Goal: Information Seeking & Learning: Learn about a topic

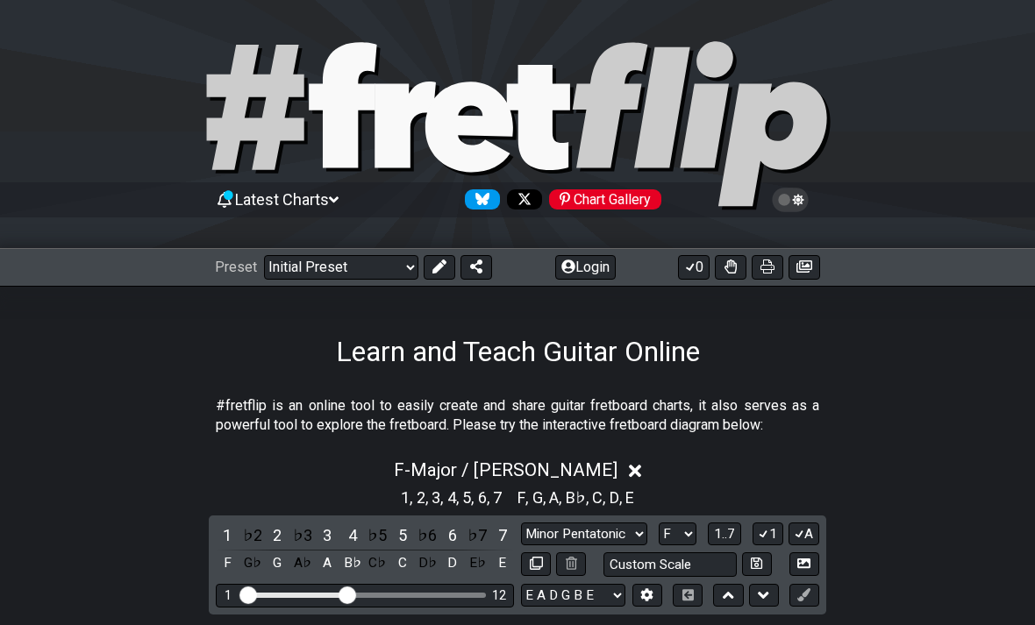
select select "Major / [PERSON_NAME]"
select select "F"
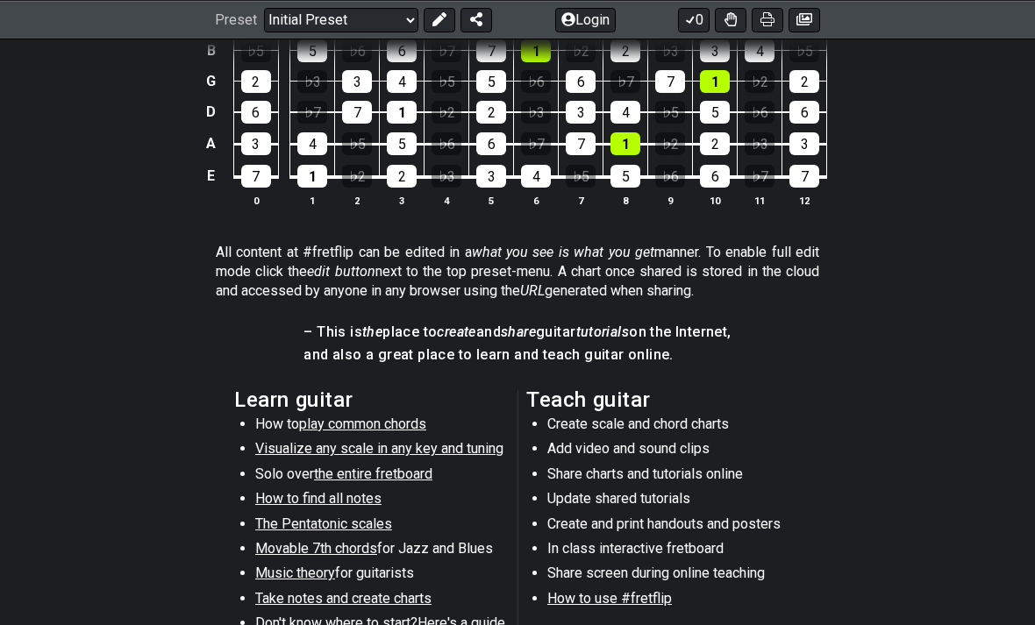
scroll to position [675, 0]
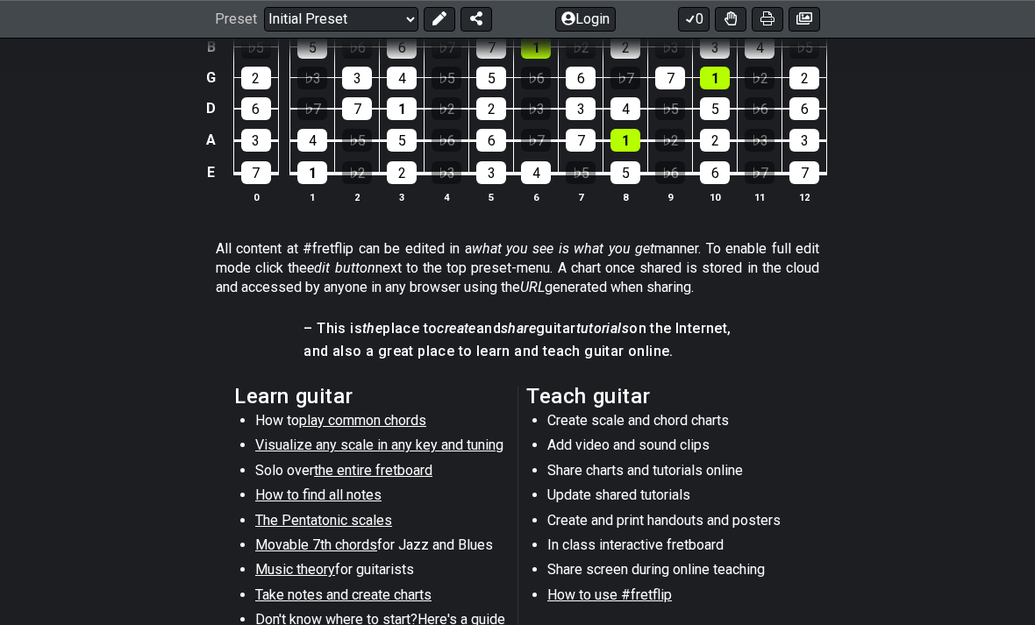
click at [270, 538] on span "Movable 7th chords" at bounding box center [316, 546] width 122 height 17
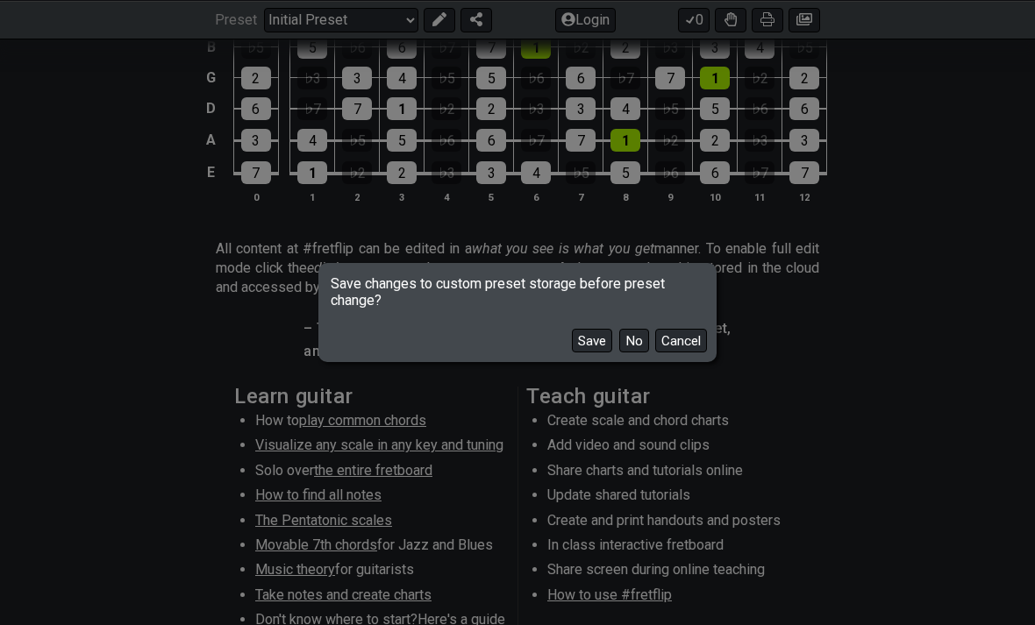
click at [628, 353] on button "No" at bounding box center [634, 341] width 30 height 24
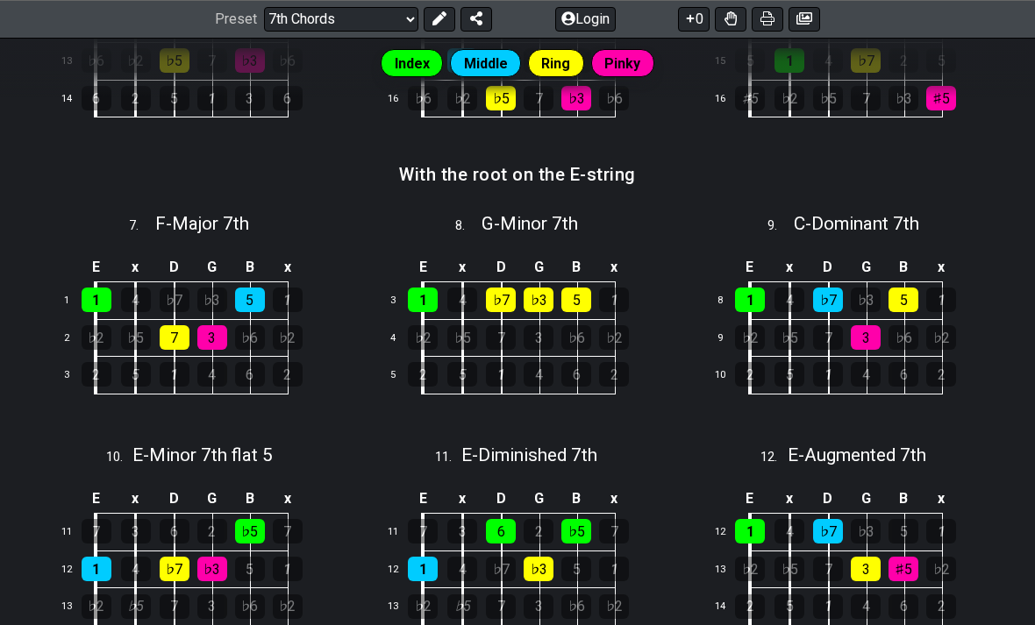
scroll to position [975, 0]
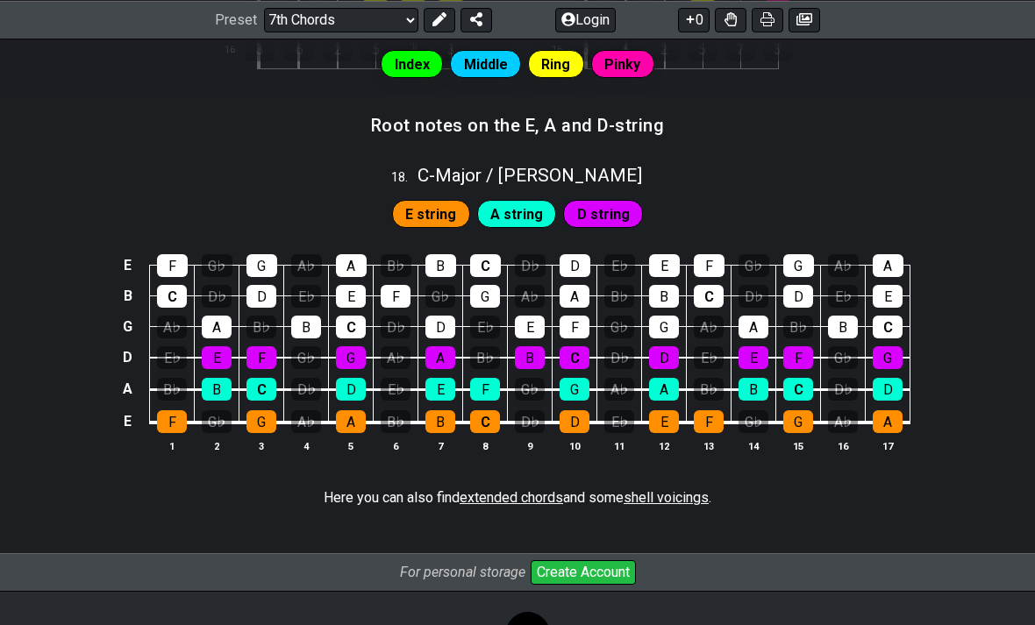
scroll to position [2099, 0]
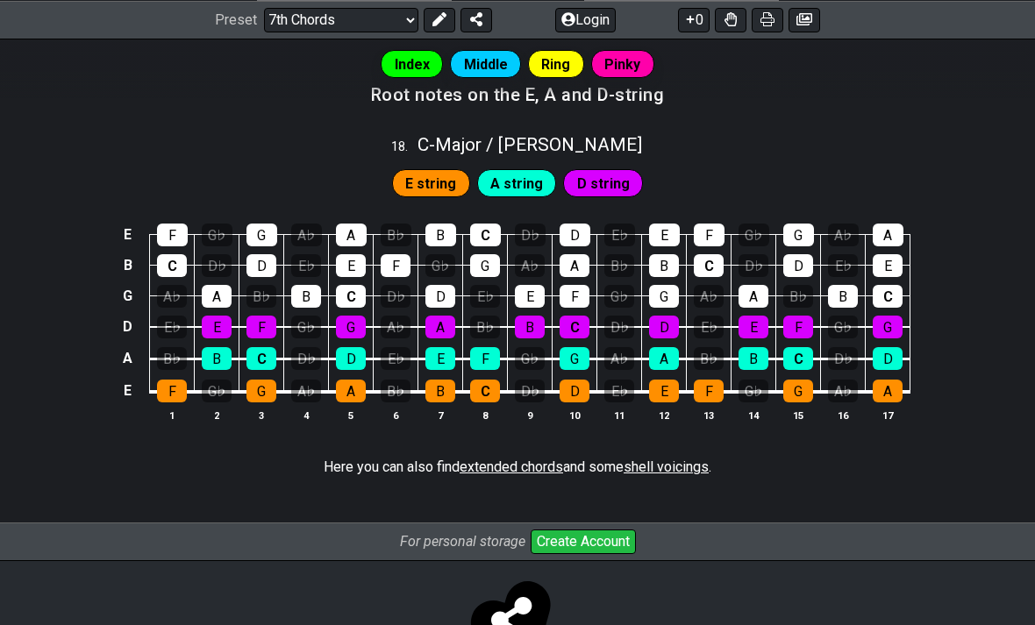
click at [389, 18] on select "Welcome to #fretflip! Initial Preset Custom Preset Minor Pentatonic Major Penta…" at bounding box center [341, 19] width 154 height 25
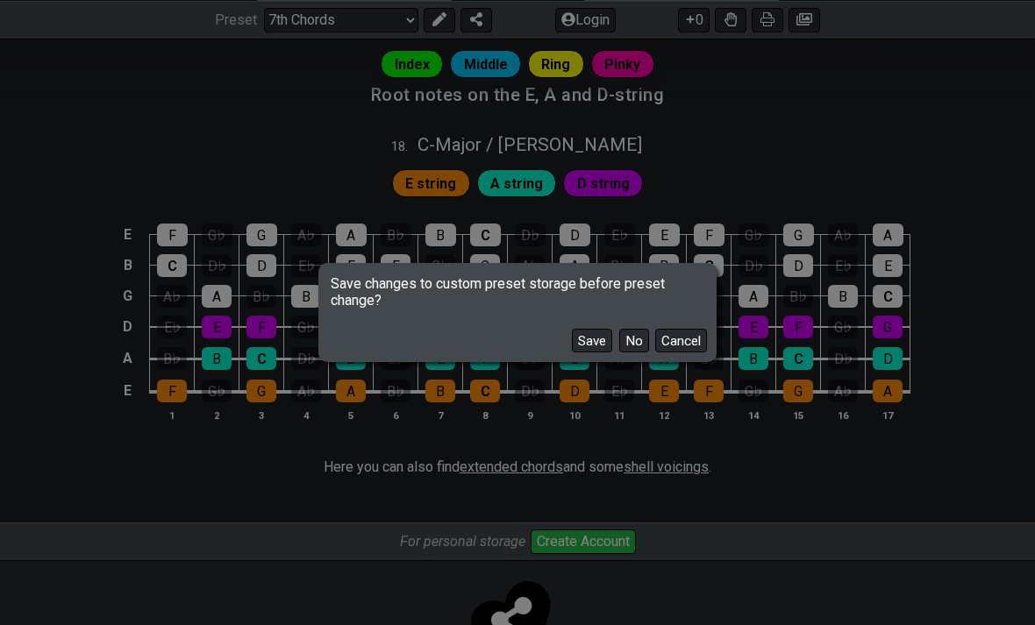
click at [633, 353] on button "No" at bounding box center [634, 341] width 30 height 24
select select "/3nps-caged-shapes"
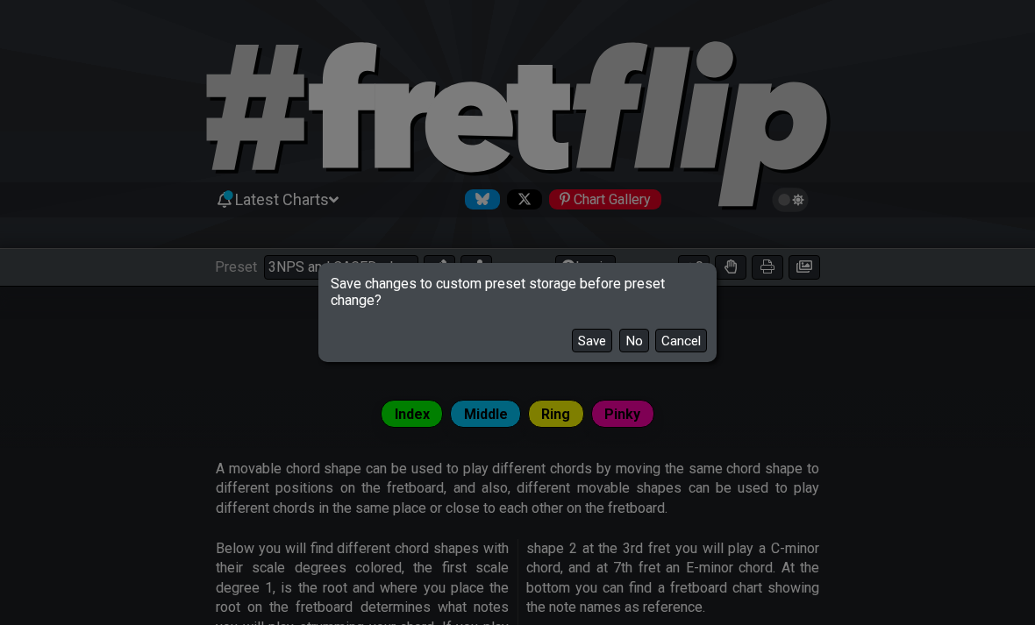
select select "A"
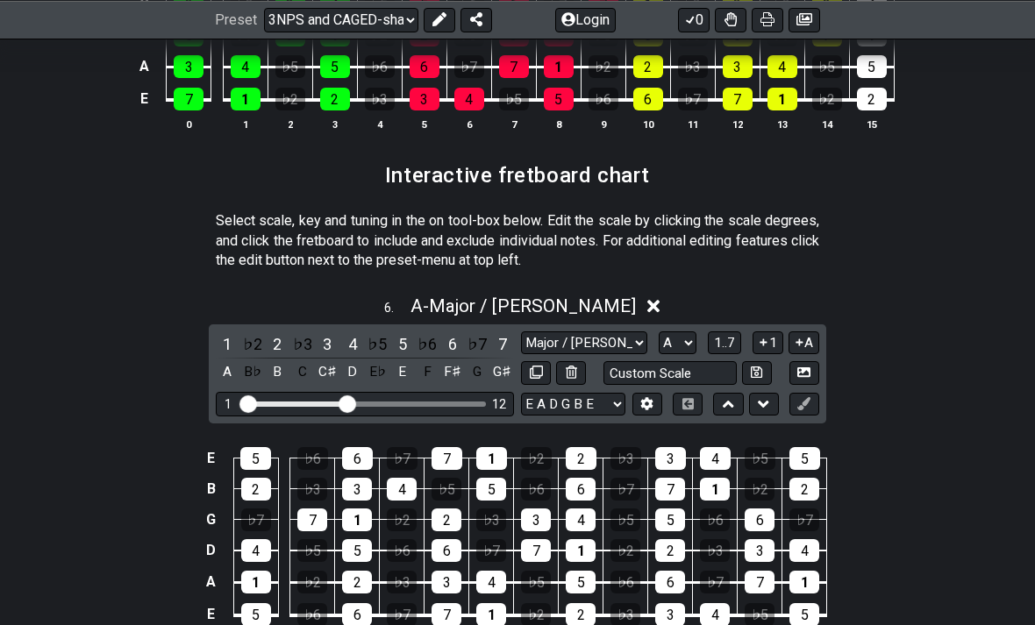
scroll to position [2413, 0]
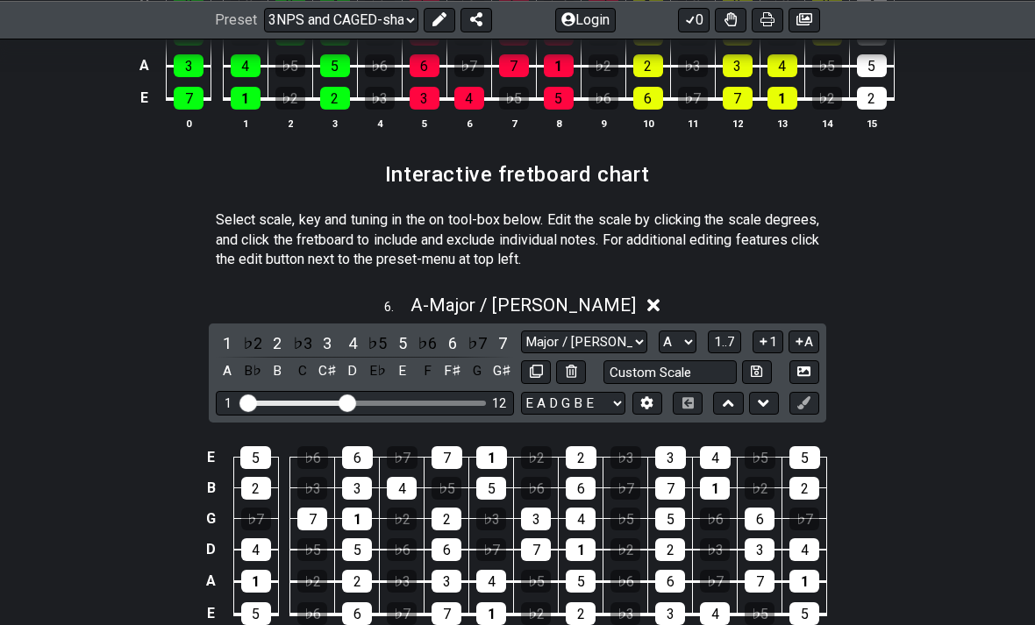
click at [631, 331] on select "Major / Ionian New Scale Minor Pentatonic Major Pentatonic Minor Blues Major Bl…" at bounding box center [584, 343] width 126 height 24
select select "Major Blues"
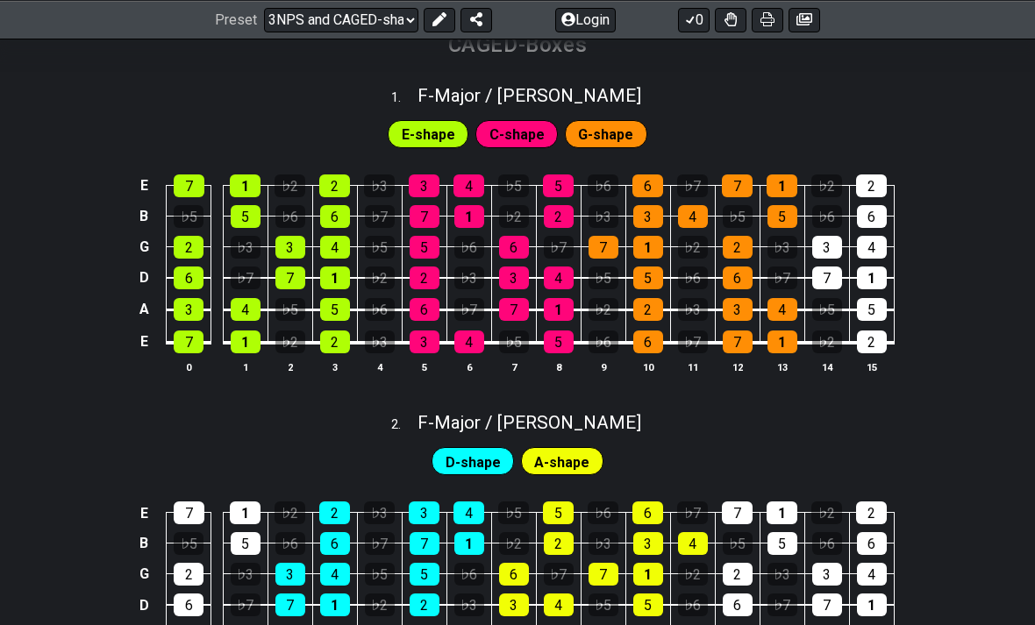
scroll to position [838, 0]
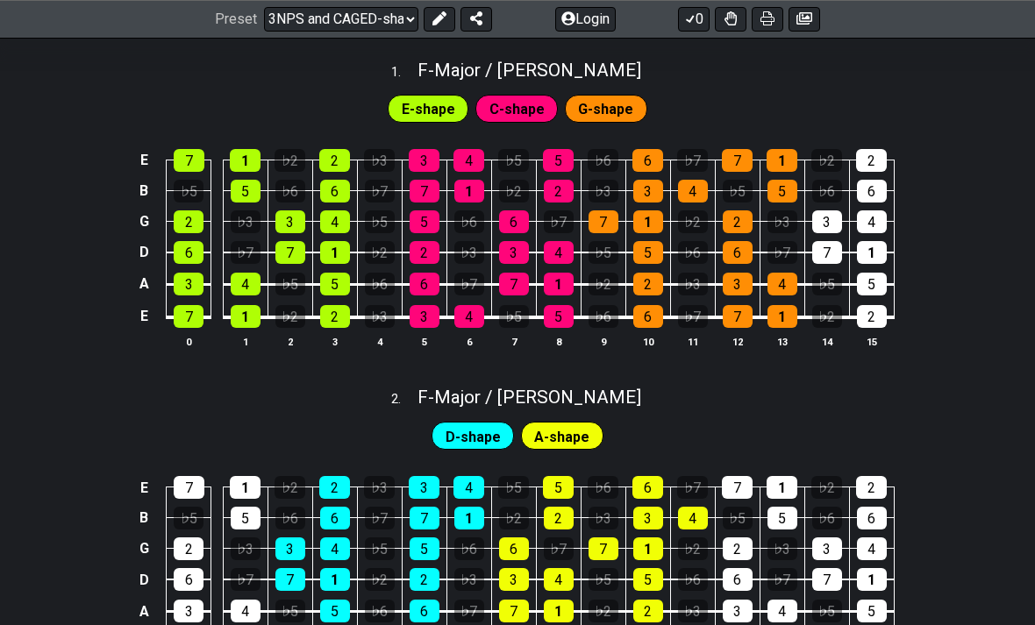
click at [442, 29] on button at bounding box center [440, 19] width 32 height 25
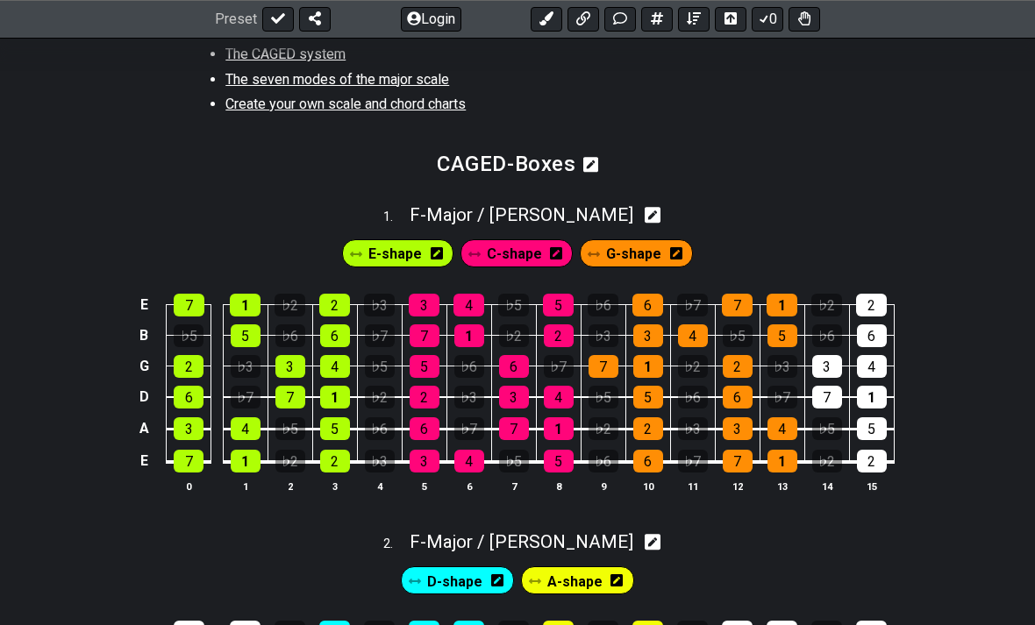
scroll to position [691, 0]
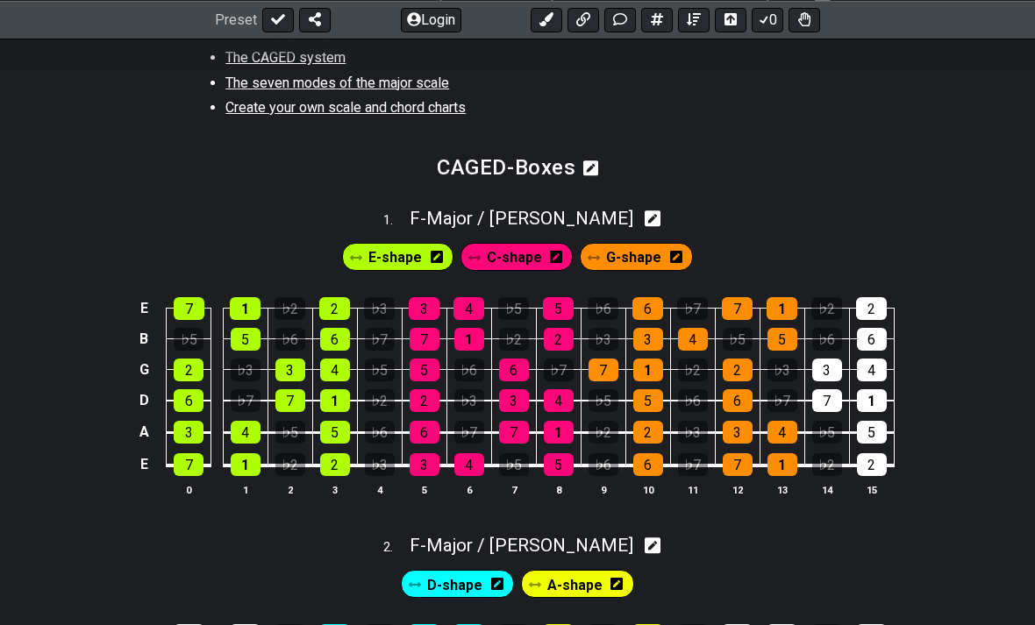
click at [622, 213] on div "1 . F - Major / Ionian" at bounding box center [517, 213] width 1035 height 33
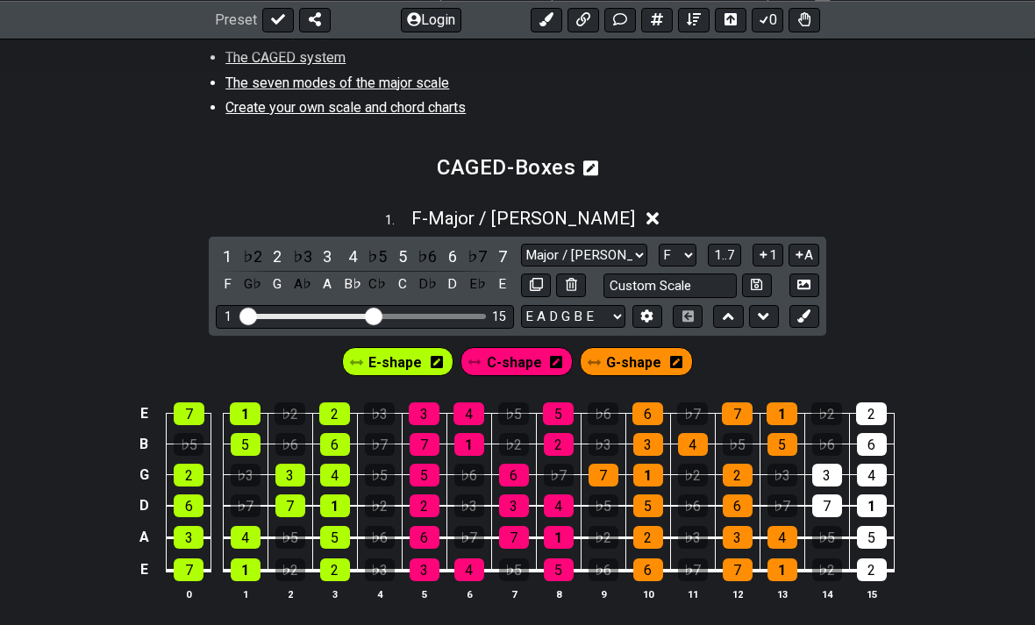
click at [689, 244] on select "A♭ A A♯ B♭ B C C♯ D♭ D D♯ E♭ E F F♯ G♭ G G♯" at bounding box center [678, 256] width 38 height 24
select select "C"
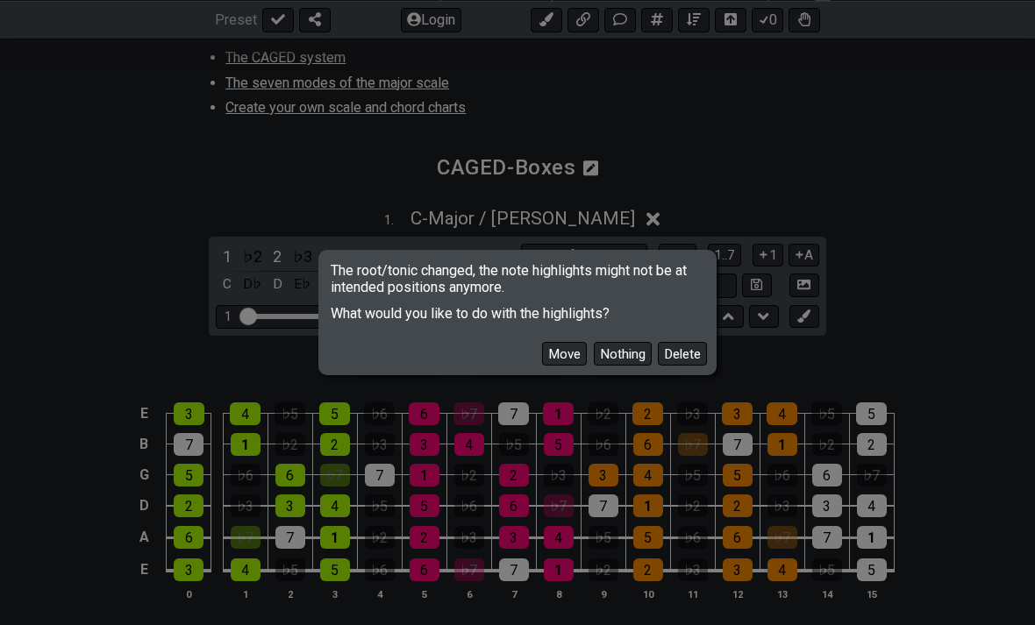
click at [565, 366] on button "Move" at bounding box center [564, 354] width 45 height 24
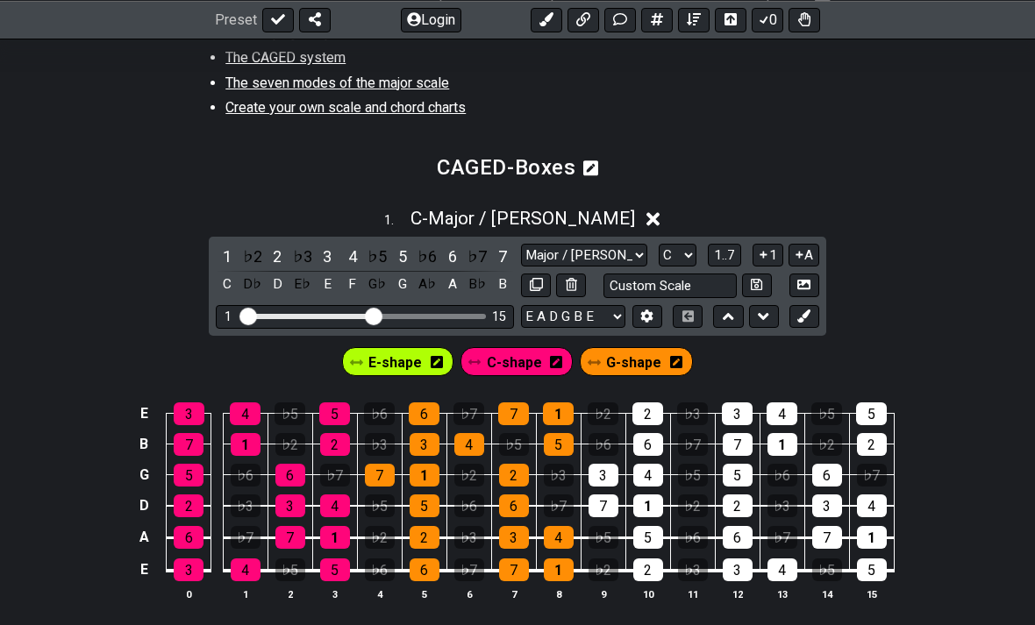
click at [909, 200] on div "1 . C - Major / Ionian" at bounding box center [517, 213] width 1035 height 33
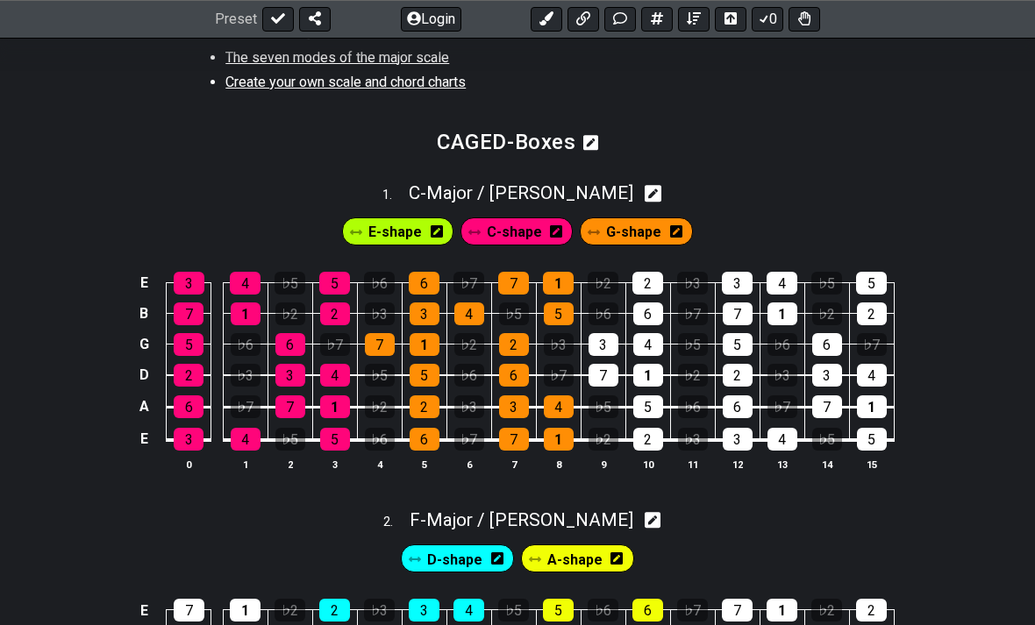
scroll to position [726, 0]
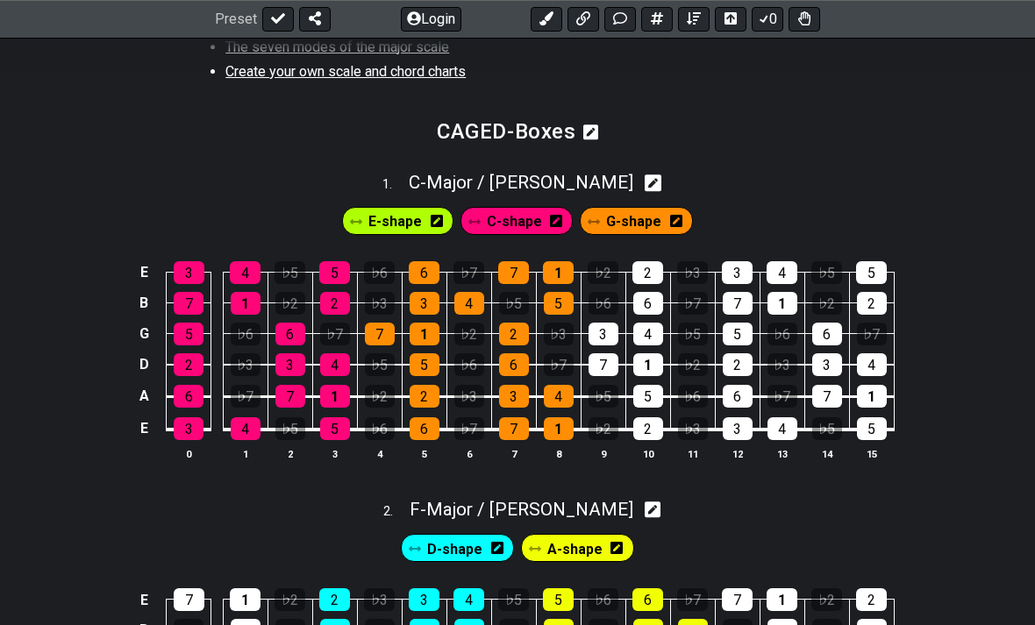
click at [617, 489] on div "2 . F - Major / Ionian" at bounding box center [517, 505] width 1035 height 33
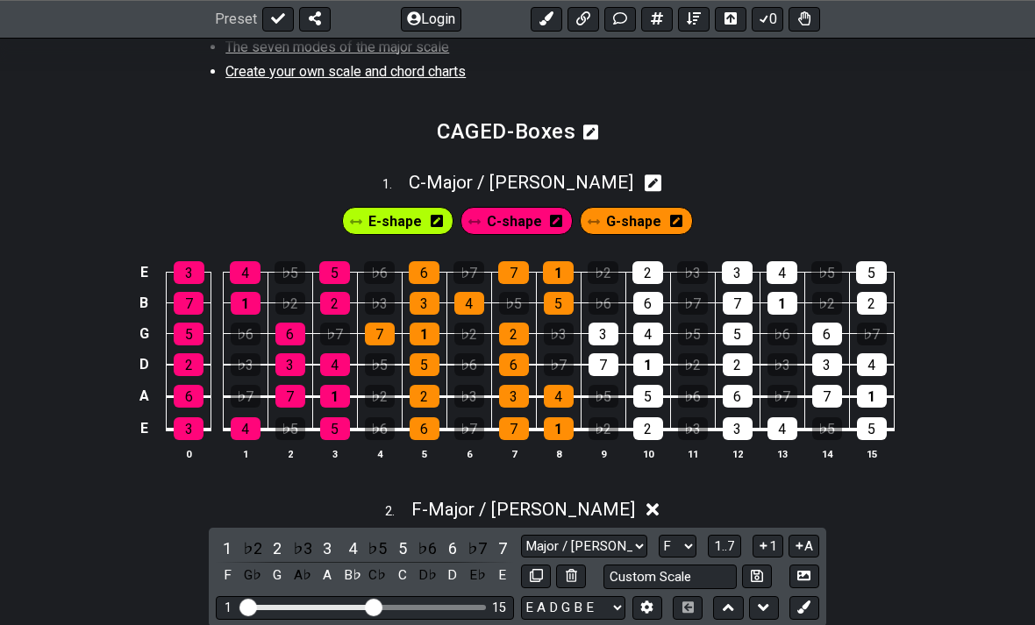
scroll to position [727, 0]
click at [638, 539] on select "Major / Ionian New Scale Minor Pentatonic Major Pentatonic Minor Blues Major Bl…" at bounding box center [584, 547] width 126 height 24
click at [683, 535] on select "A♭ A A♯ B♭ B C C♯ D♭ D D♯ E♭ E F F♯ G♭ G G♯" at bounding box center [678, 547] width 38 height 24
select select "C"
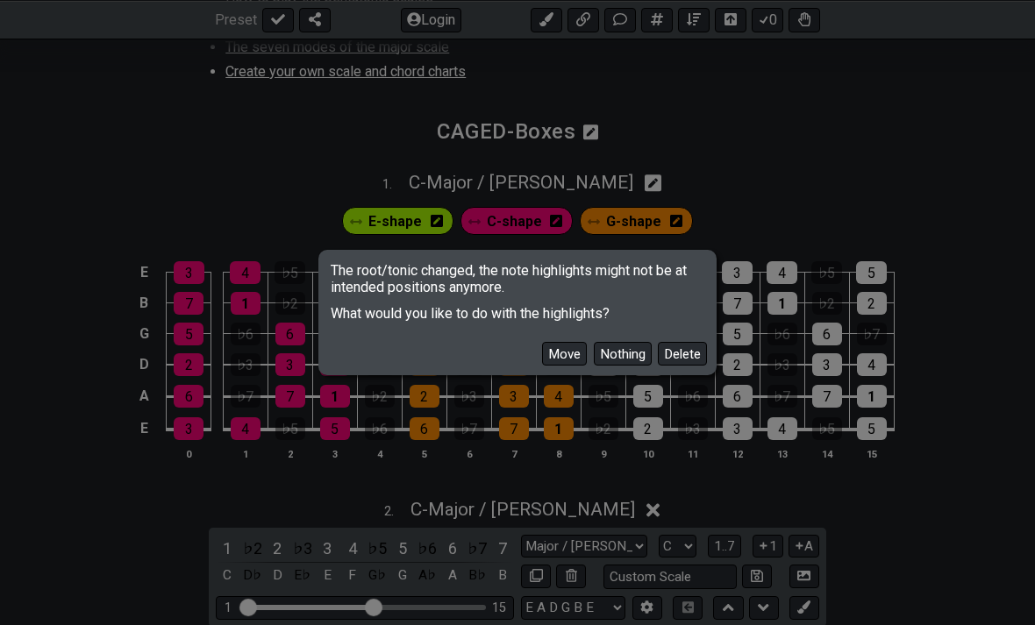
click at [570, 366] on button "Move" at bounding box center [564, 354] width 45 height 24
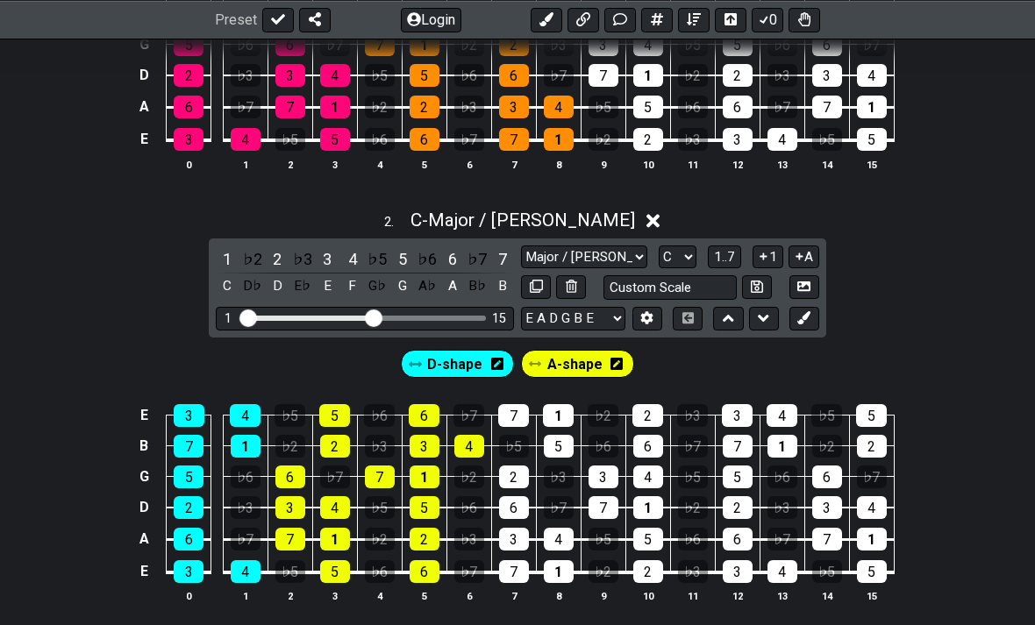
scroll to position [1080, 0]
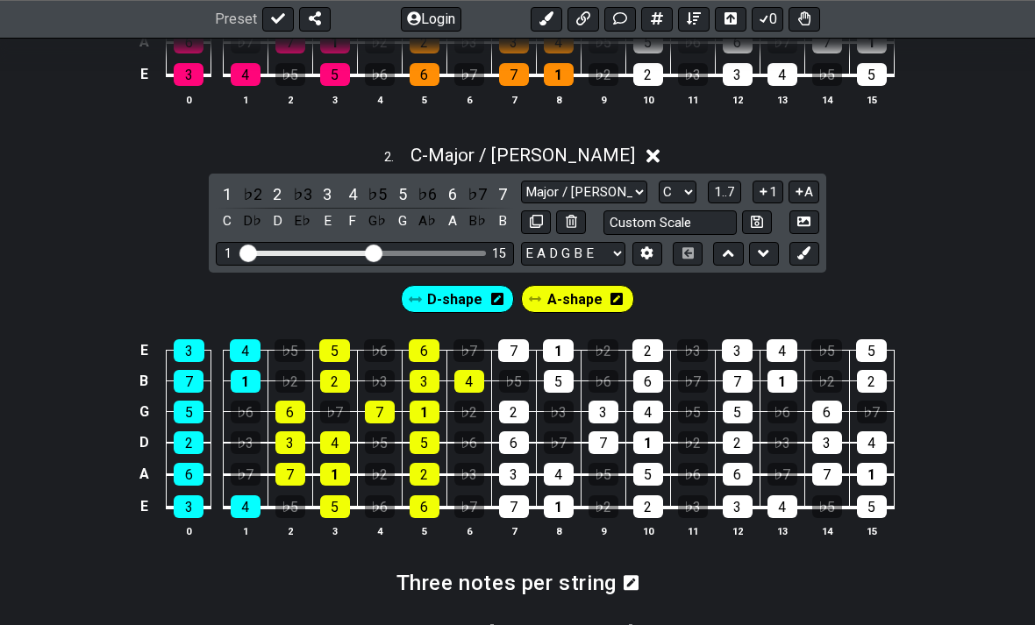
click at [620, 154] on div "2 . C - Major / Ionian" at bounding box center [517, 151] width 1035 height 33
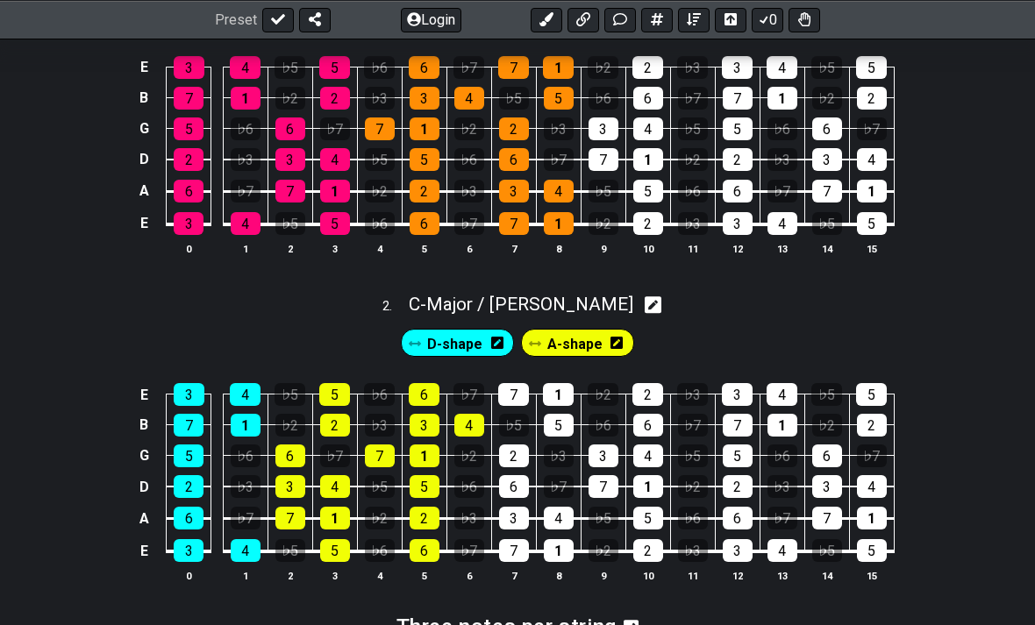
scroll to position [948, 0]
